Goal: Task Accomplishment & Management: Complete application form

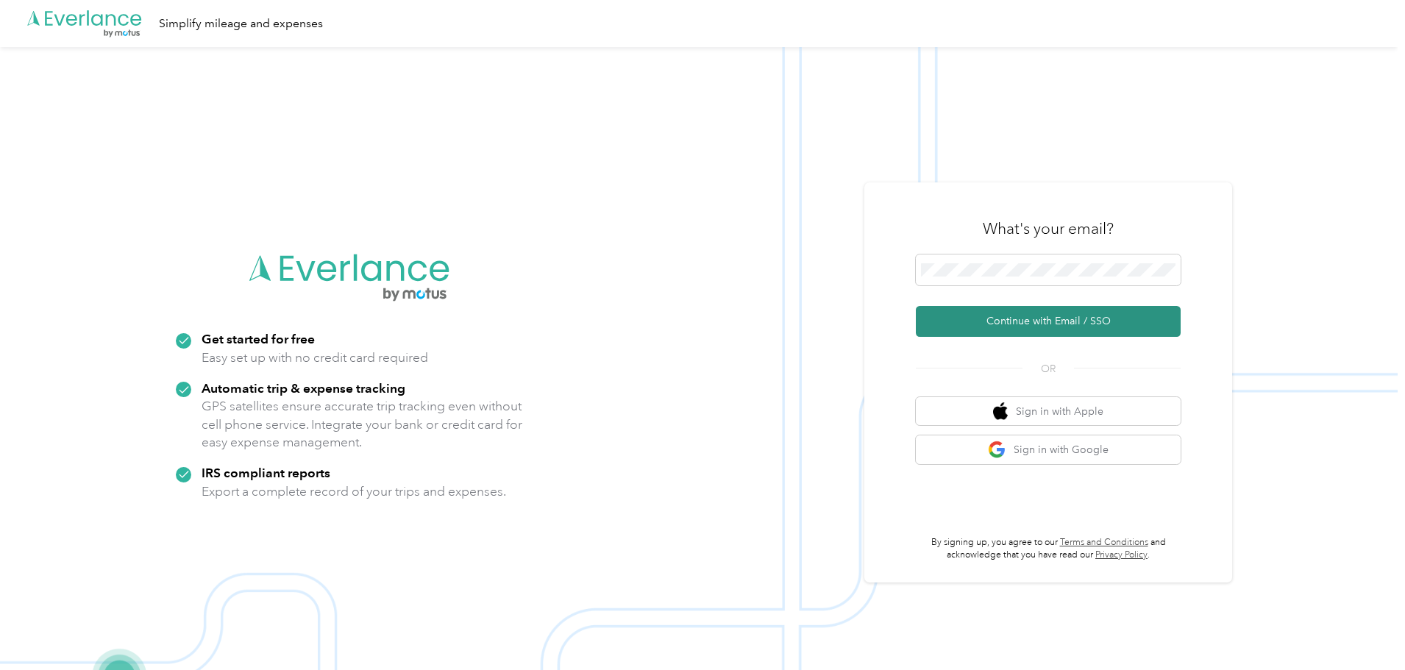
click at [1027, 323] on button "Continue with Email / SSO" at bounding box center [1048, 321] width 265 height 31
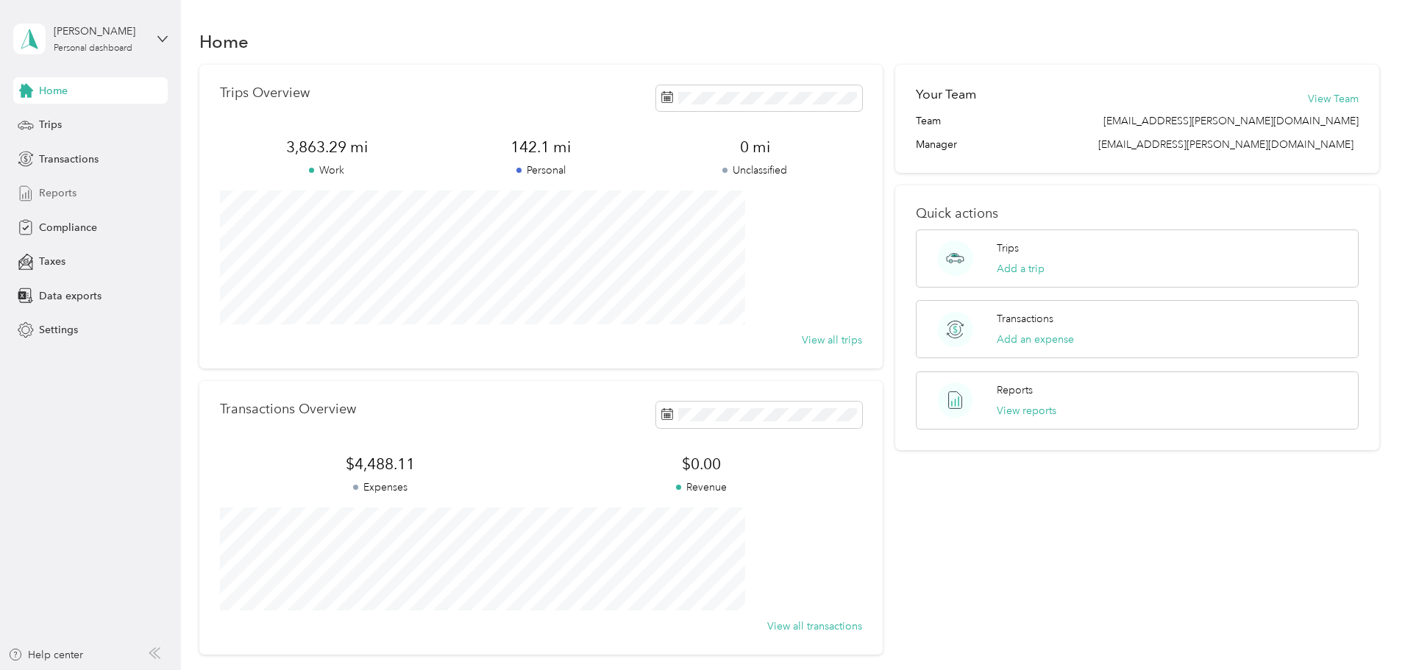
click at [60, 193] on span "Reports" at bounding box center [58, 192] width 38 height 15
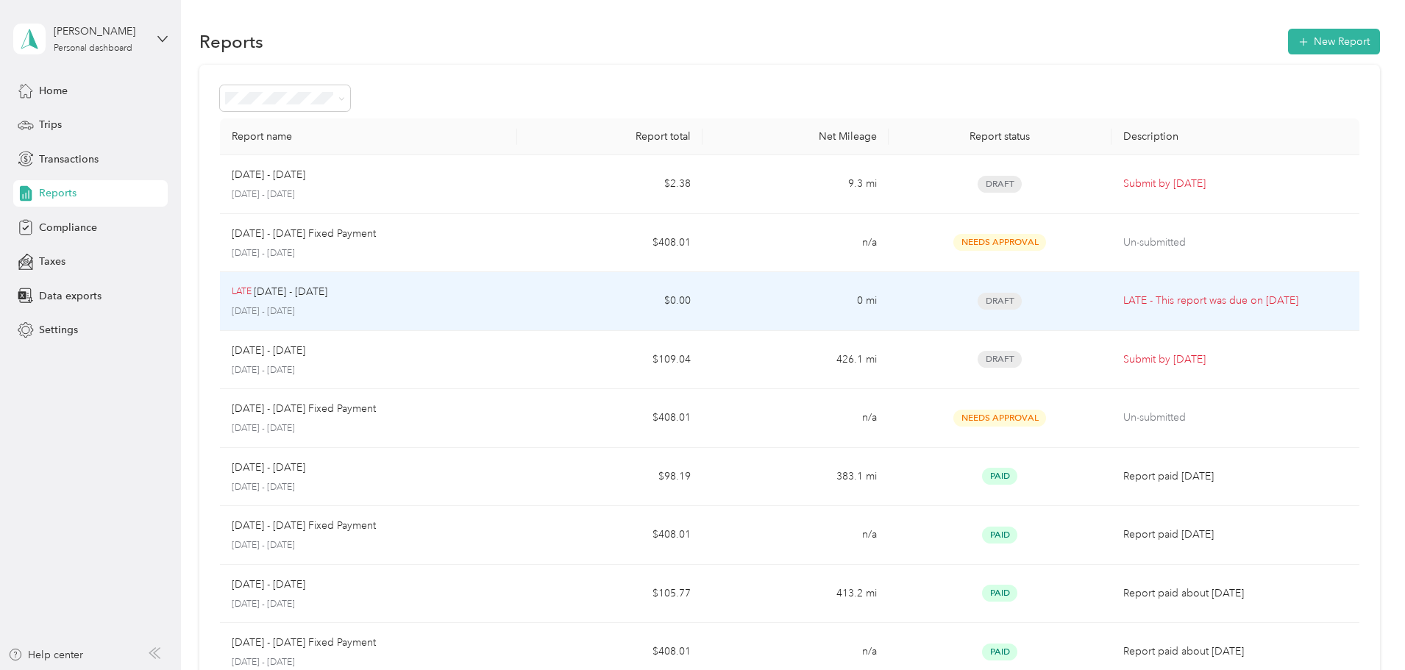
drag, startPoint x: 480, startPoint y: 298, endPoint x: 1169, endPoint y: 308, distance: 689.1
click at [1169, 308] on p "LATE - This report was due on Aug. 4, 2025" at bounding box center [1235, 301] width 224 height 16
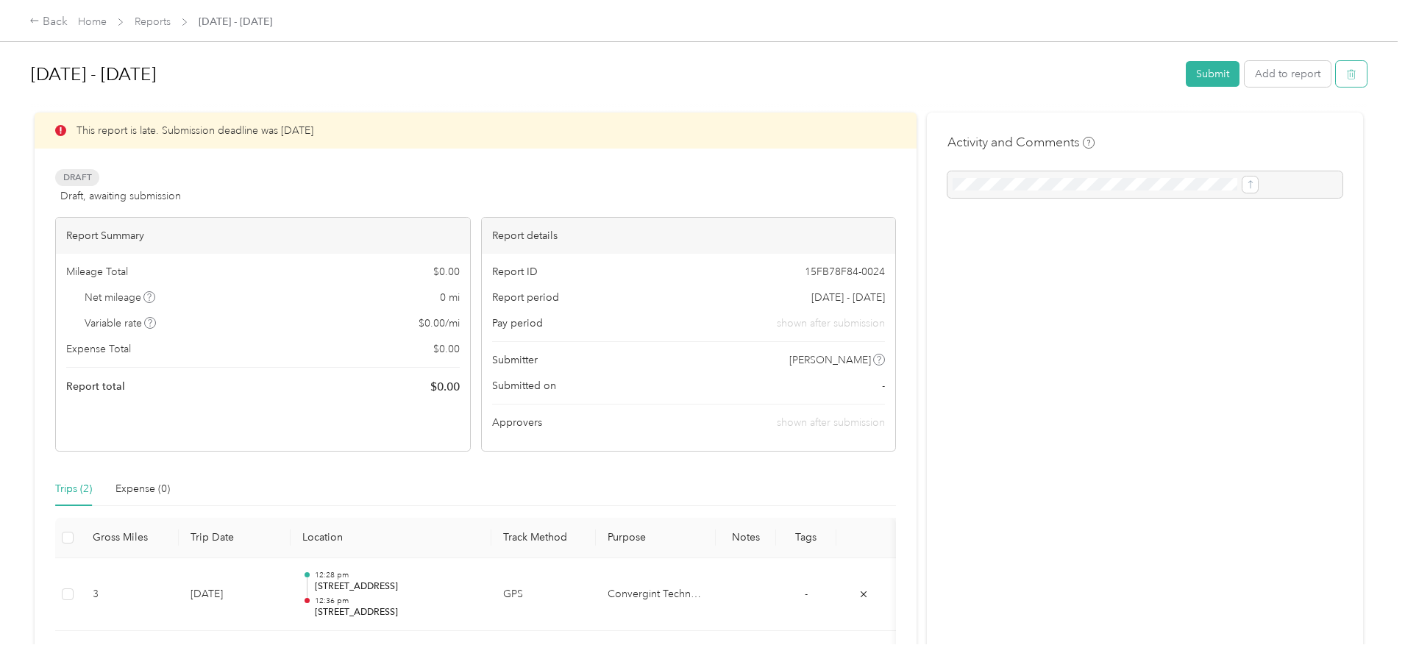
click at [1346, 77] on icon "button" at bounding box center [1351, 74] width 10 height 10
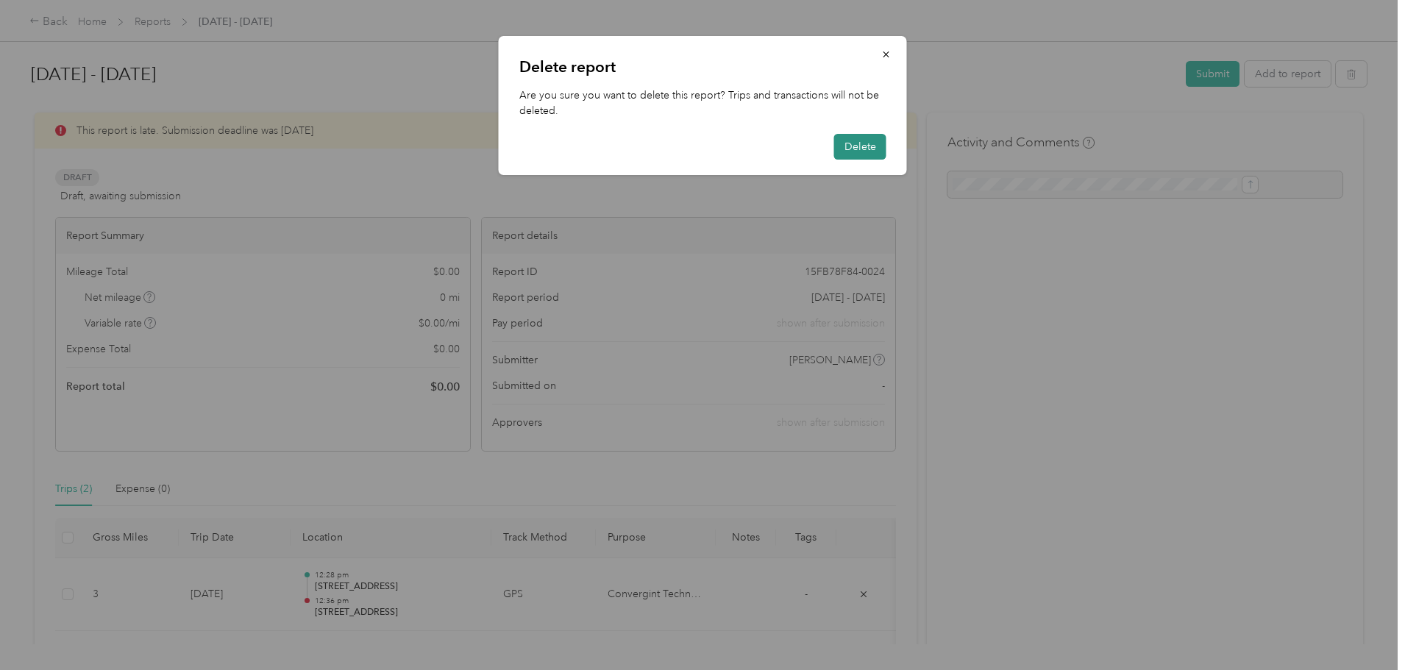
click at [874, 150] on button "Delete" at bounding box center [860, 147] width 52 height 26
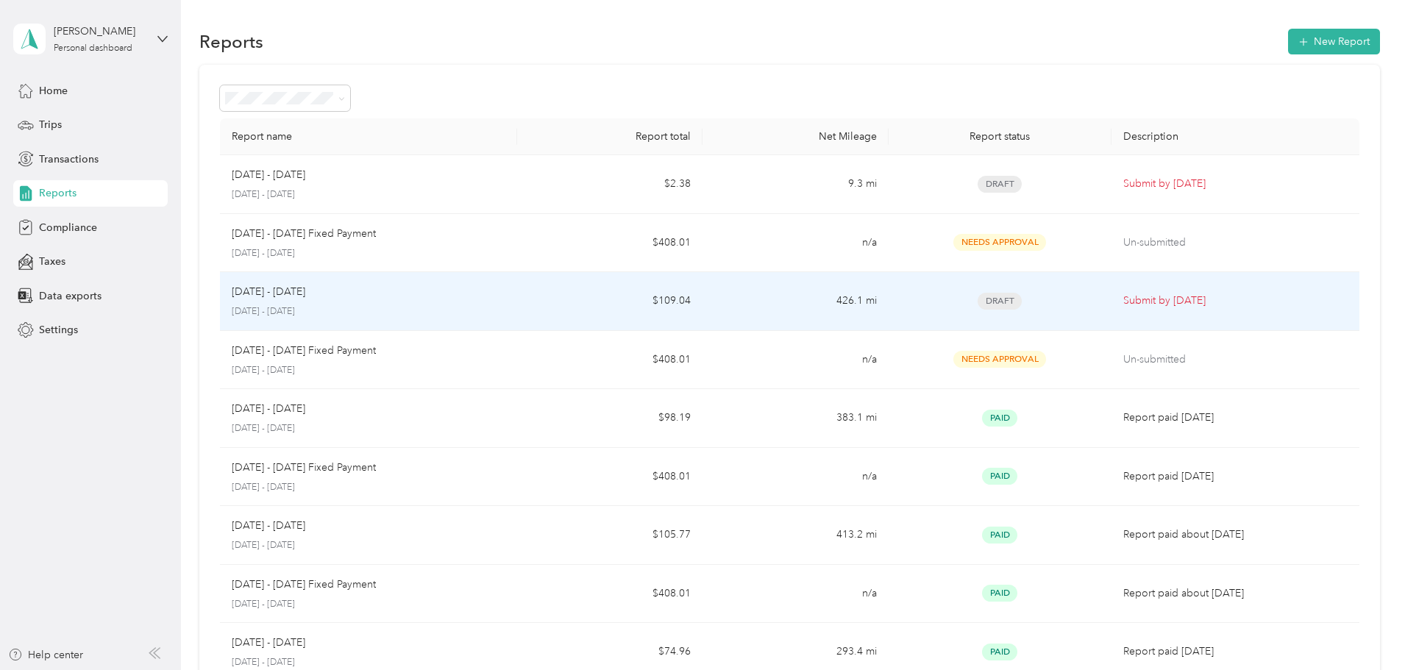
click at [1123, 299] on p "Submit by Oct. 4, 2025" at bounding box center [1235, 301] width 224 height 16
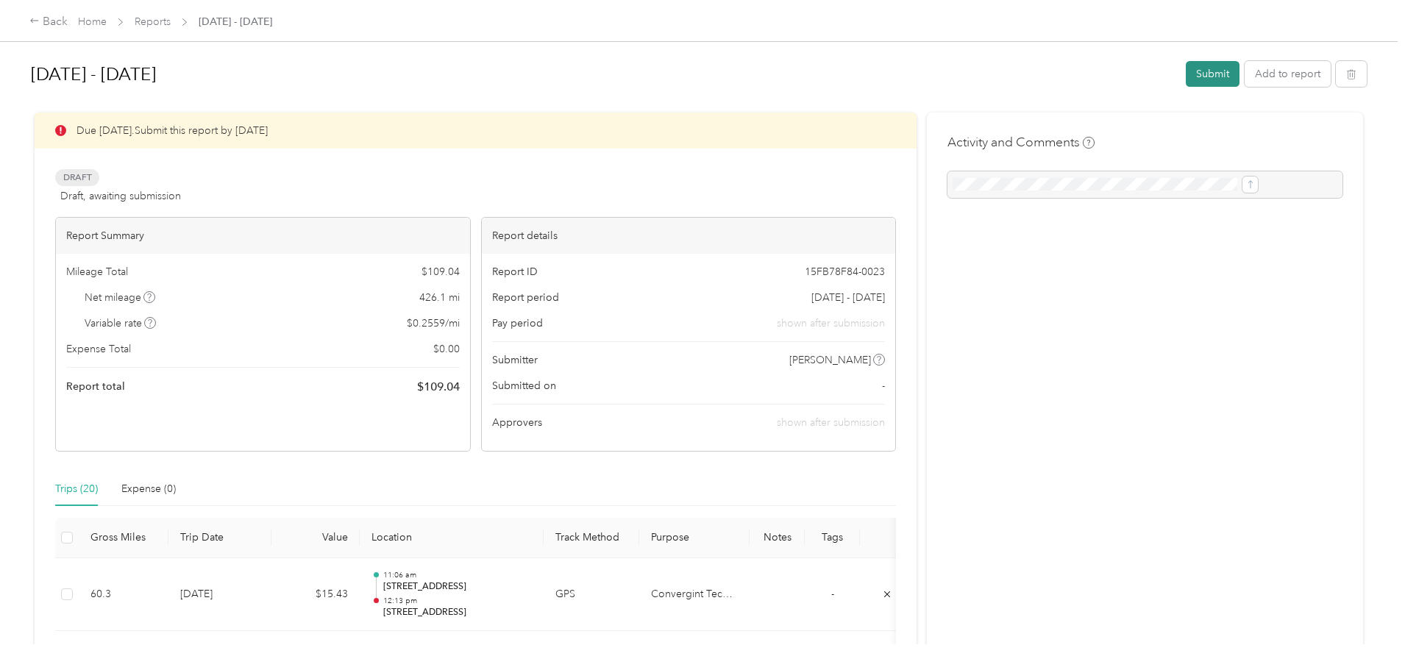
click at [1185, 75] on button "Submit" at bounding box center [1212, 74] width 54 height 26
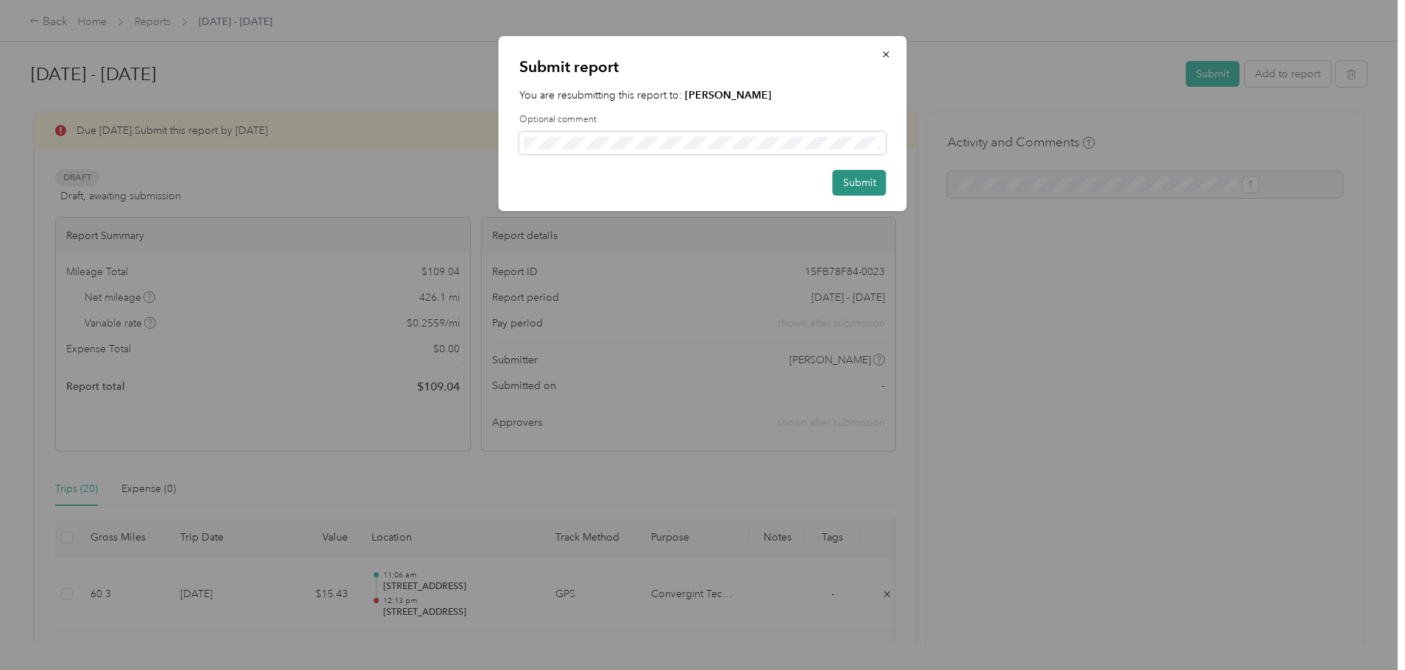
click at [860, 185] on button "Submit" at bounding box center [859, 183] width 54 height 26
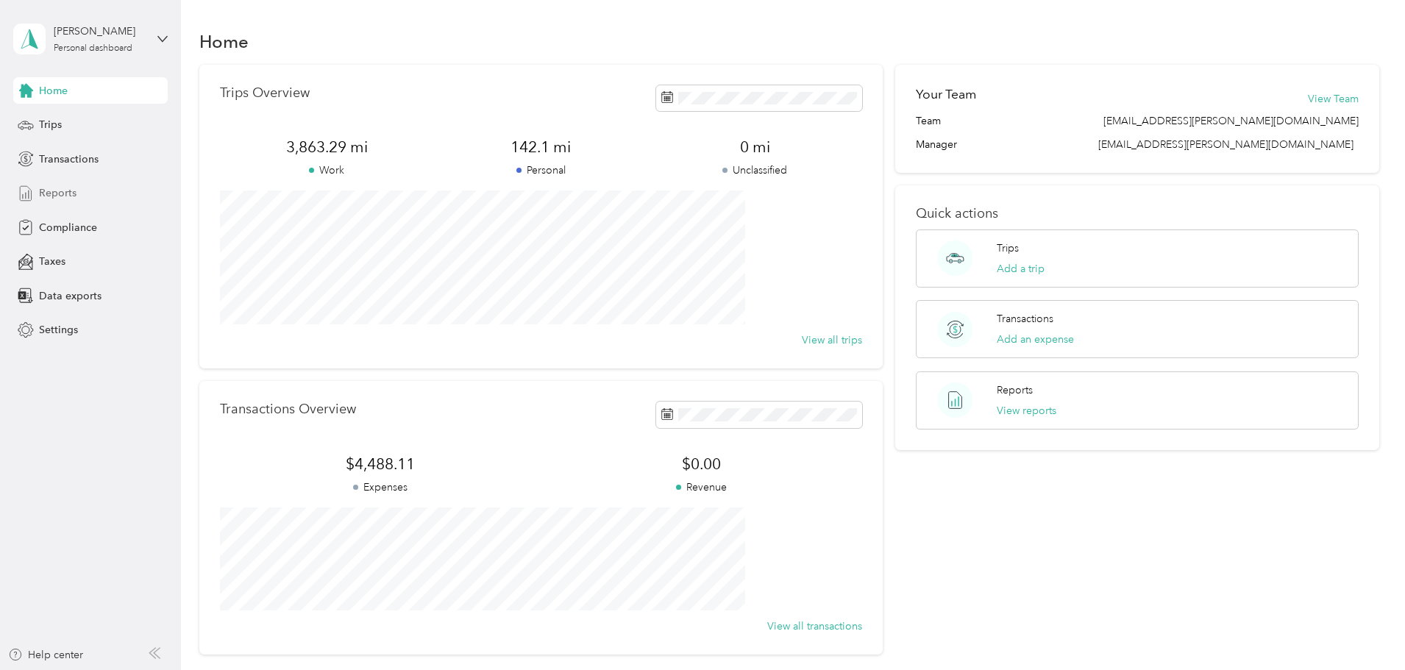
click at [65, 190] on span "Reports" at bounding box center [58, 192] width 38 height 15
